Goal: Check status: Check status

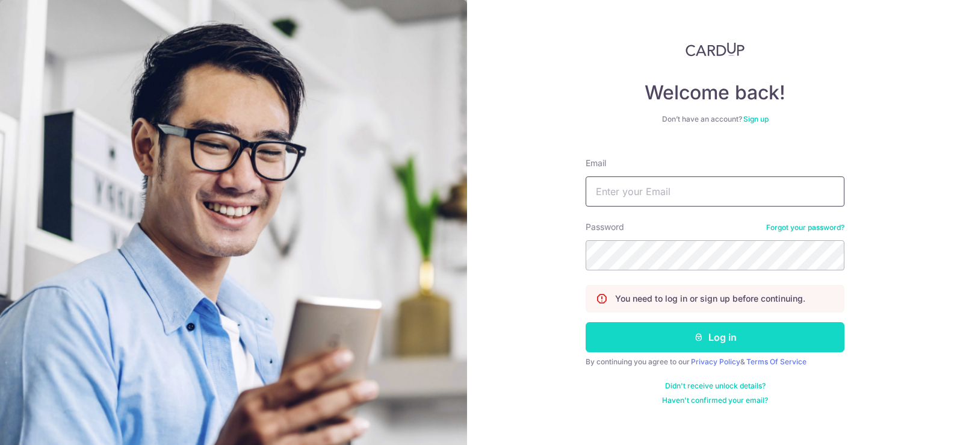
type input "[EMAIL_ADDRESS][DOMAIN_NAME]"
click at [678, 338] on button "Log in" at bounding box center [715, 337] width 259 height 30
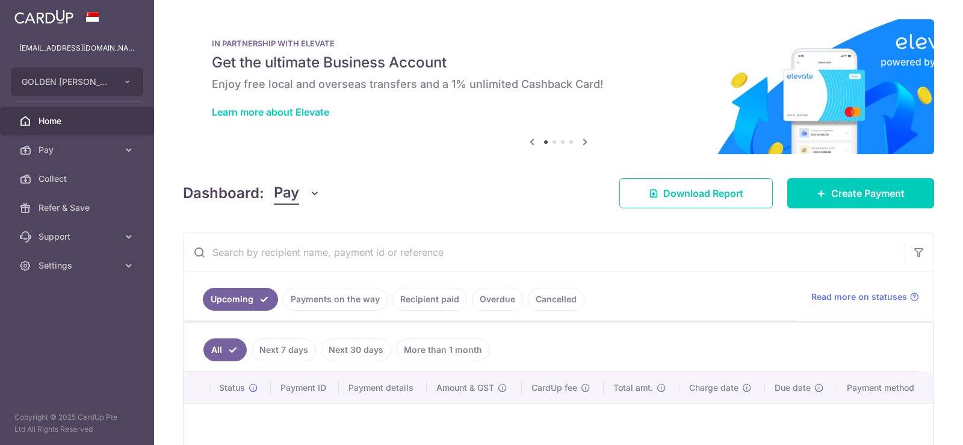
scroll to position [143, 0]
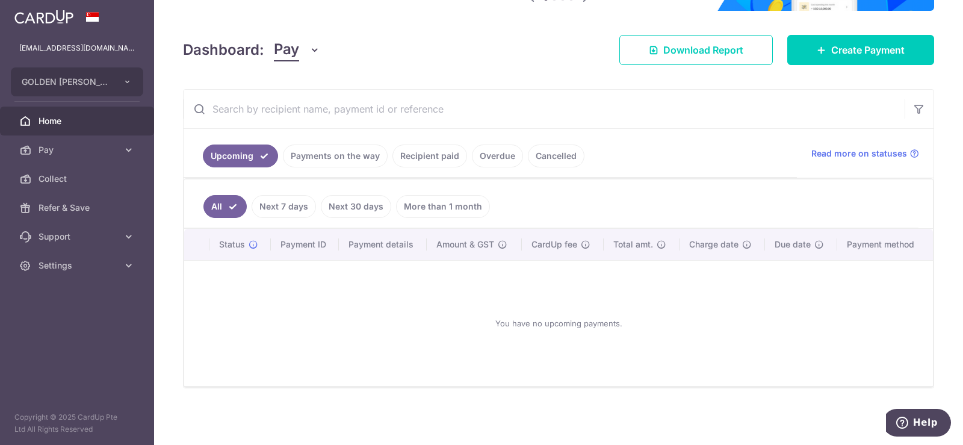
click at [348, 157] on link "Payments on the way" at bounding box center [335, 156] width 105 height 23
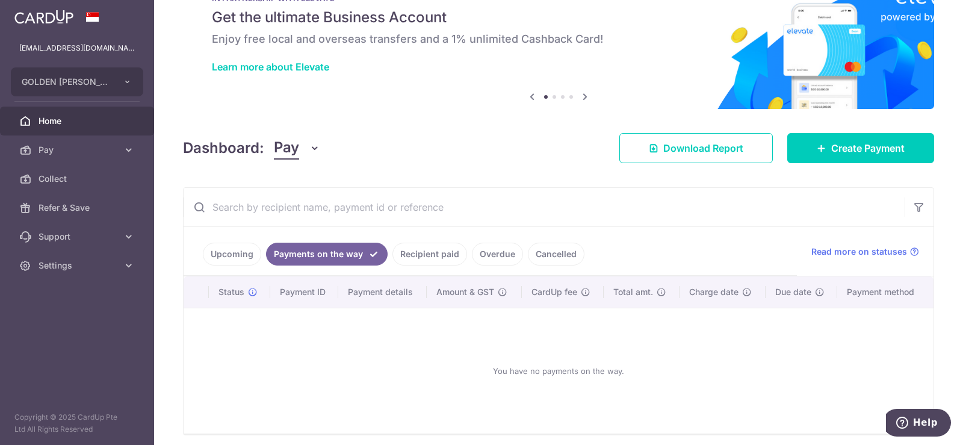
scroll to position [92, 0]
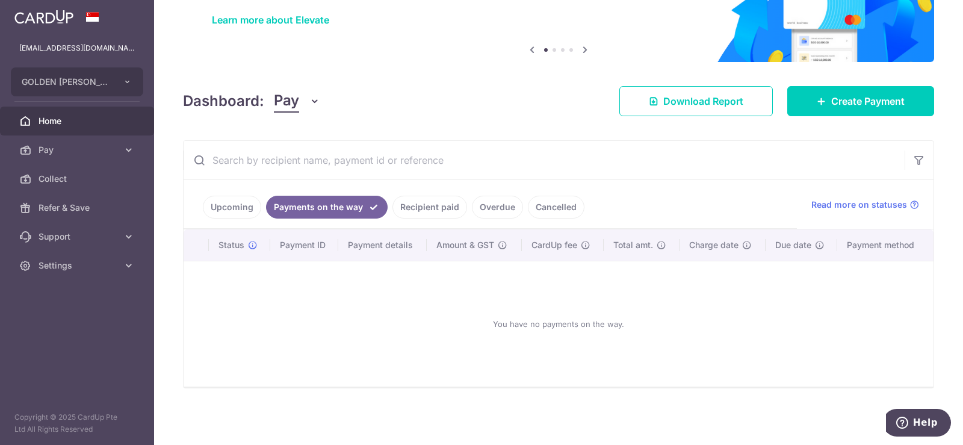
click at [230, 209] on link "Upcoming" at bounding box center [232, 207] width 58 height 23
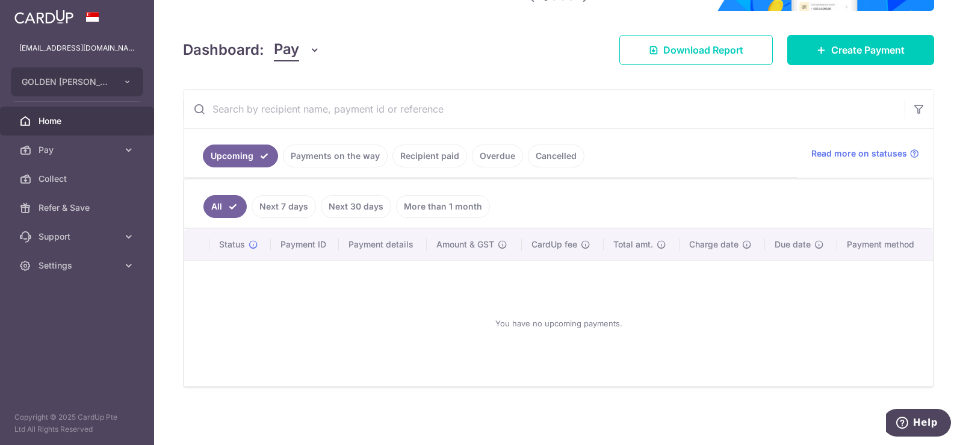
click at [327, 158] on link "Payments on the way" at bounding box center [335, 156] width 105 height 23
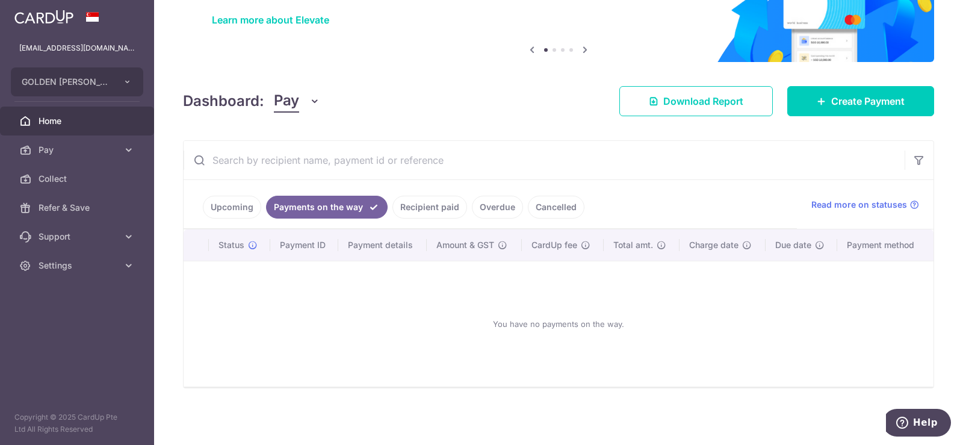
click at [568, 205] on link "Cancelled" at bounding box center [556, 207] width 57 height 23
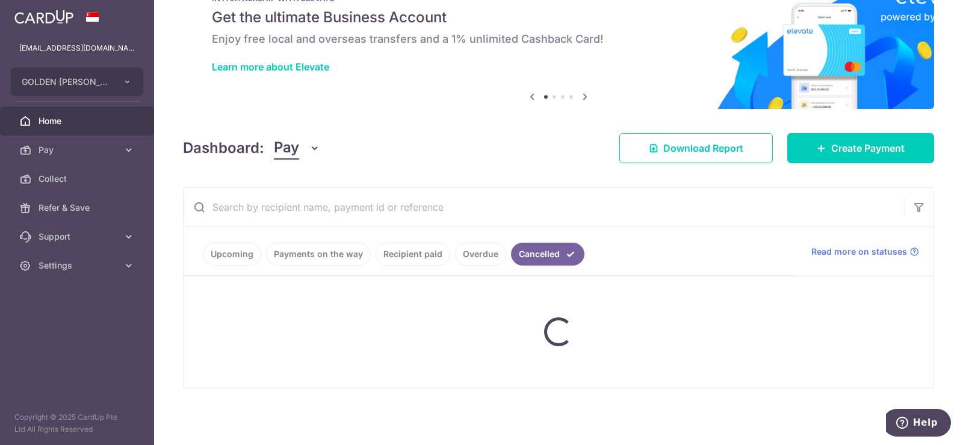
scroll to position [143, 0]
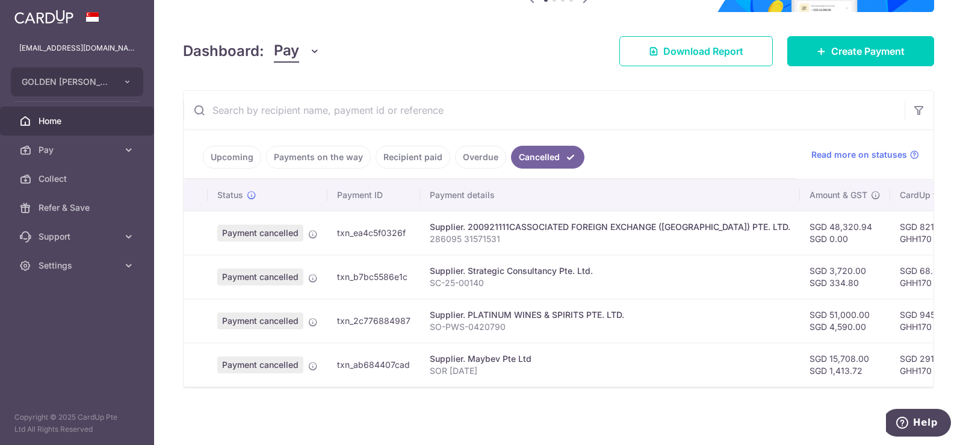
click at [483, 156] on link "Overdue" at bounding box center [480, 157] width 51 height 23
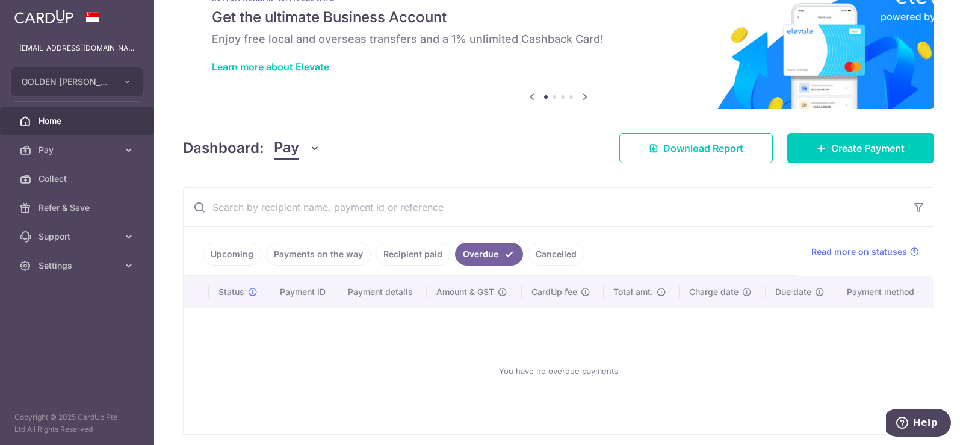
scroll to position [92, 0]
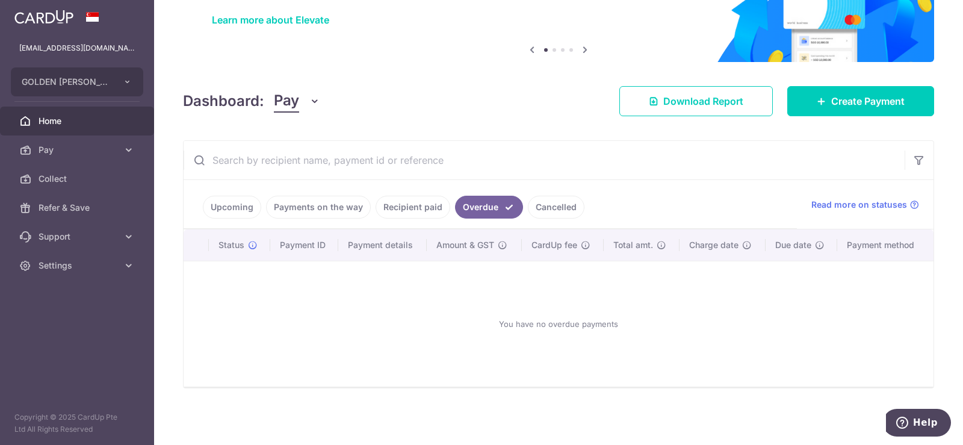
click at [427, 204] on link "Recipient paid" at bounding box center [413, 207] width 75 height 23
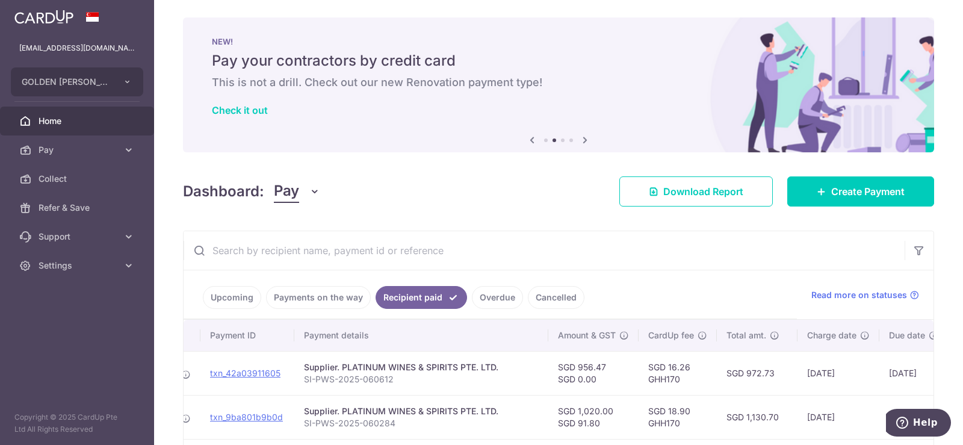
scroll to position [0, 0]
